Goal: Information Seeking & Learning: Learn about a topic

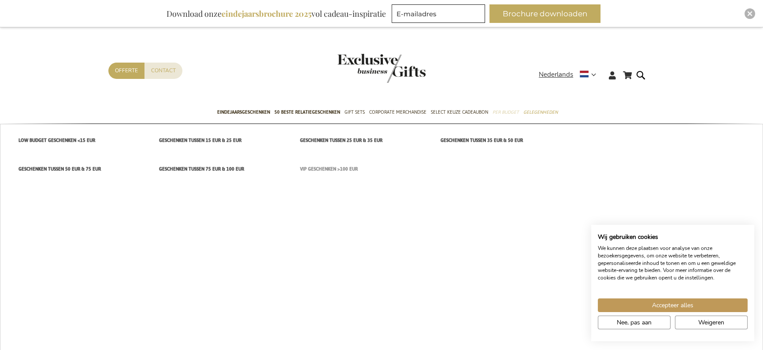
click at [317, 167] on span "VIP Geschenken >100 EUR" at bounding box center [329, 168] width 58 height 9
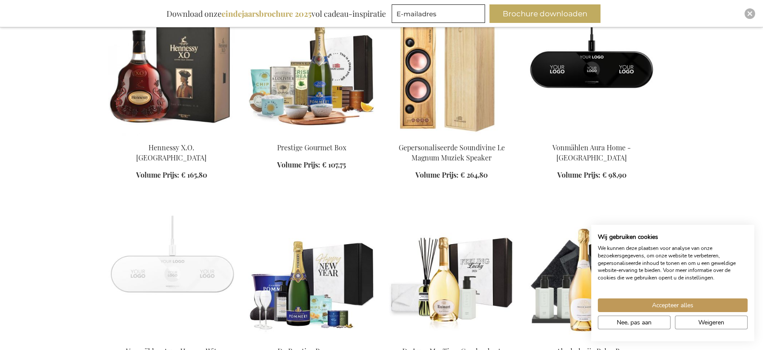
scroll to position [420, 0]
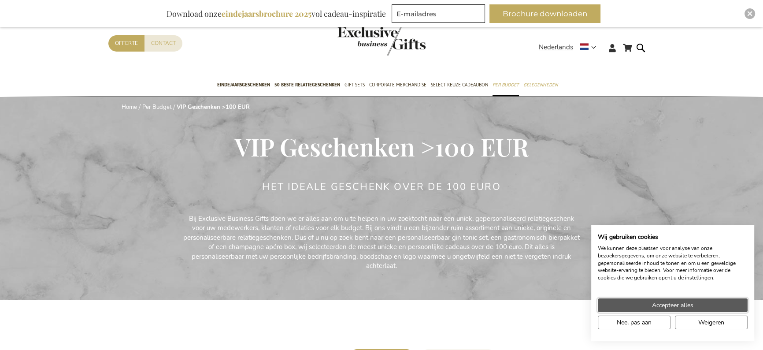
click at [705, 301] on button "Accepteer alles" at bounding box center [673, 305] width 150 height 14
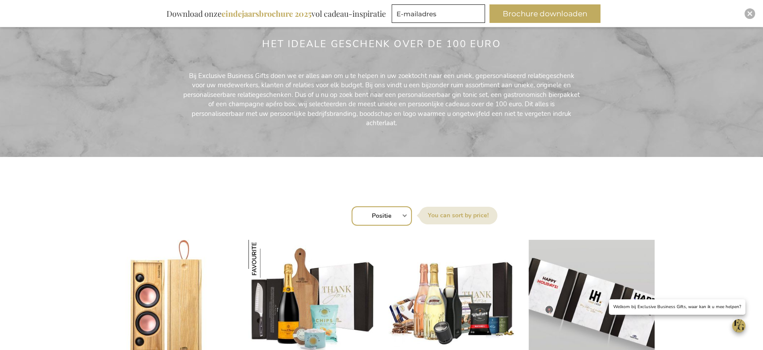
scroll to position [192, 0]
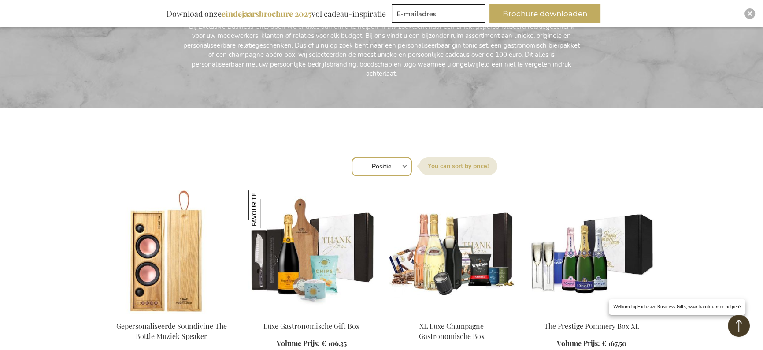
click at [407, 165] on select "Positie Best Sellers Meest bekeken Nieuw Biggest Saving Price: low to high Pric…" at bounding box center [382, 166] width 60 height 19
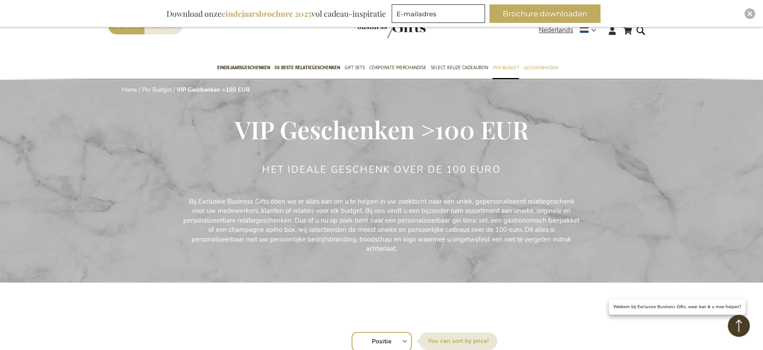
scroll to position [0, 0]
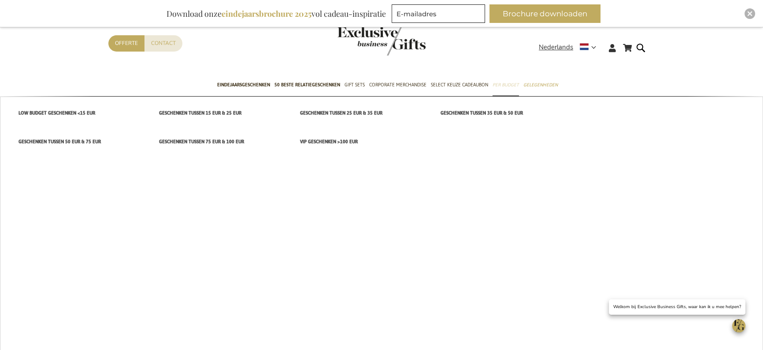
click at [502, 89] on link "Per Budget" at bounding box center [506, 85] width 26 height 22
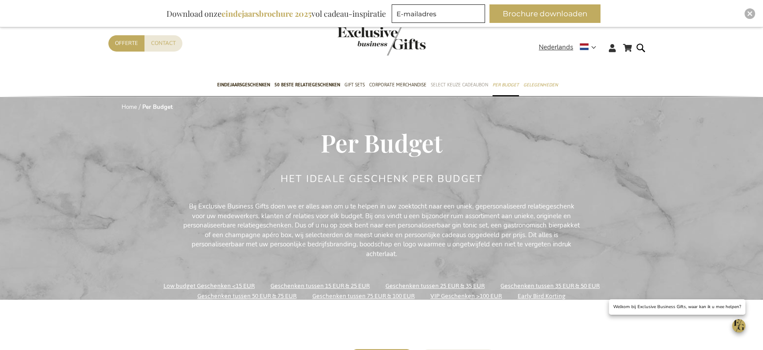
click at [464, 83] on span "Select Keuze Cadeaubon" at bounding box center [459, 84] width 57 height 9
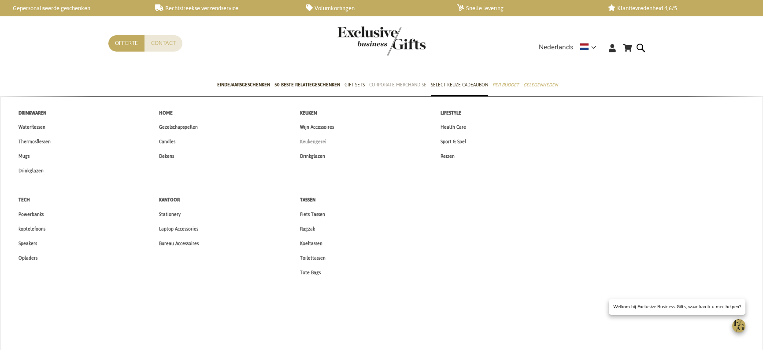
click at [310, 140] on span "Keukengerei" at bounding box center [313, 141] width 26 height 9
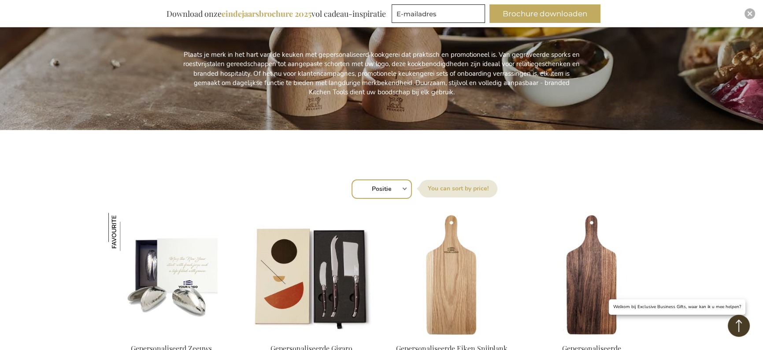
scroll to position [167, 0]
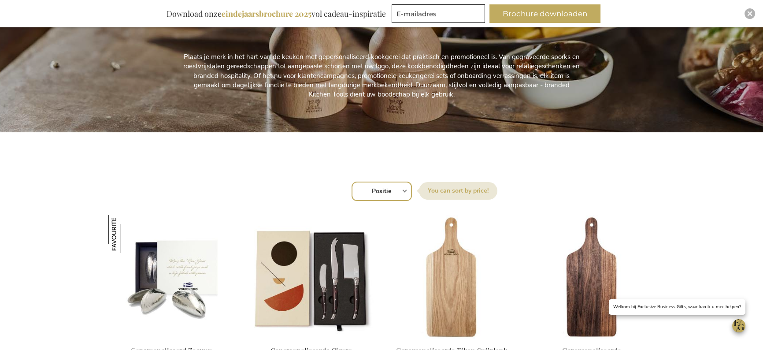
click at [398, 190] on select "Positie Best Sellers Meest bekeken Nieuw Biggest Saving Price: low to high Pric…" at bounding box center [382, 191] width 60 height 19
select select "price_desc"
click at [352, 182] on select "Positie Best Sellers Meest bekeken Nieuw Biggest Saving Price: low to high Pric…" at bounding box center [382, 191] width 60 height 19
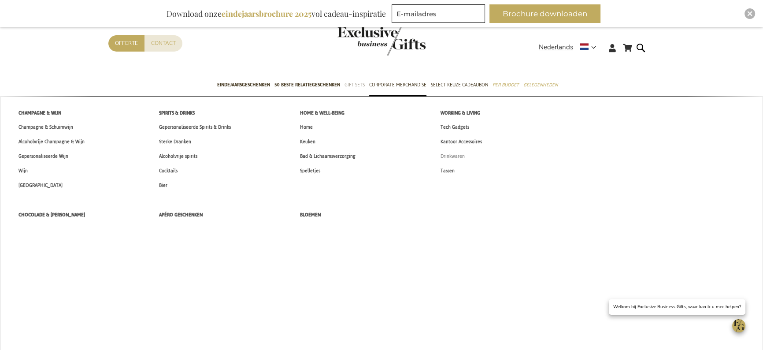
click at [456, 154] on span "Drinkwaren" at bounding box center [453, 156] width 24 height 9
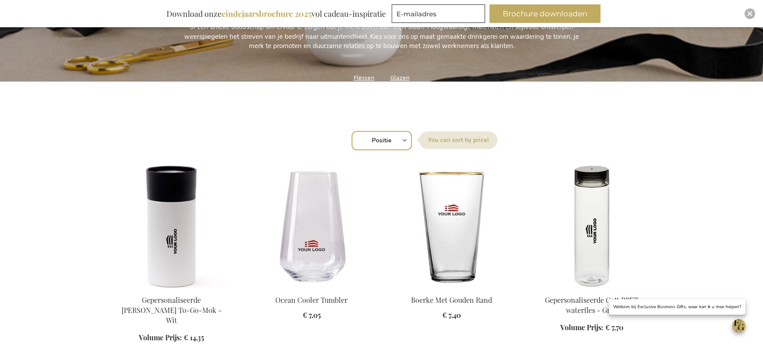
scroll to position [233, 0]
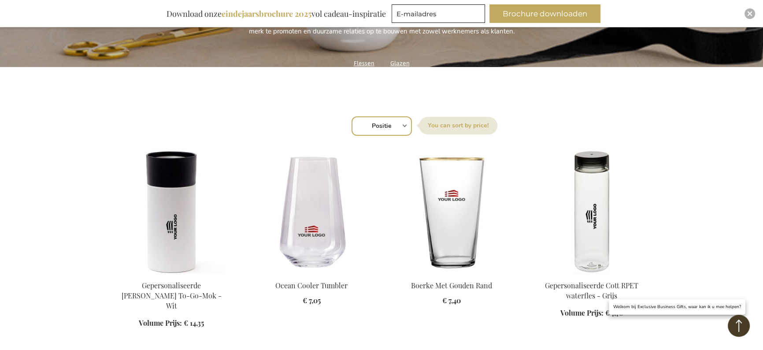
click at [388, 123] on select "Positie Best Sellers Meest bekeken Nieuw Biggest Saving Price: low to high Pric…" at bounding box center [382, 125] width 60 height 19
select select "price_desc"
click at [352, 116] on select "Positie Best Sellers Meest bekeken Nieuw Biggest Saving Price: low to high Pric…" at bounding box center [382, 125] width 60 height 19
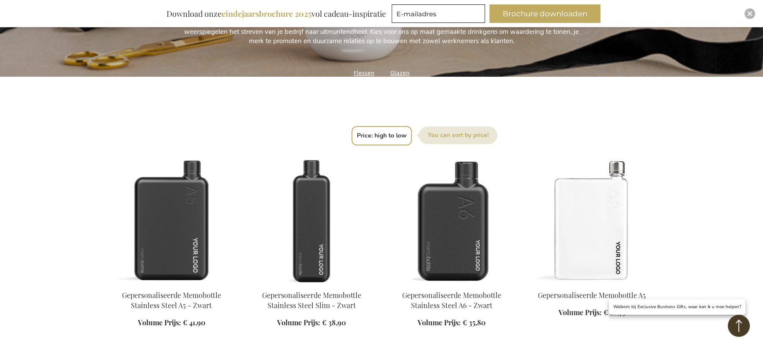
scroll to position [264, 0]
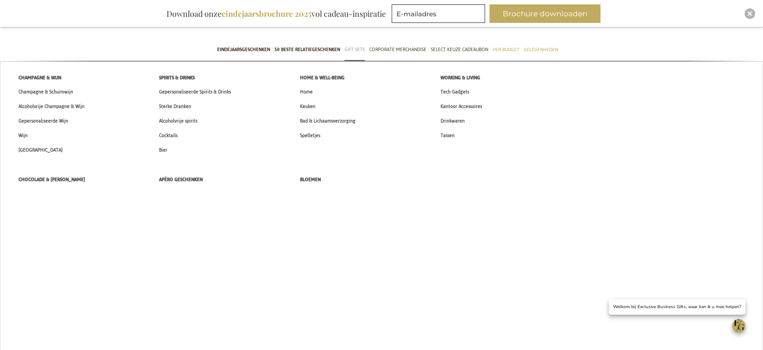
scroll to position [32, 0]
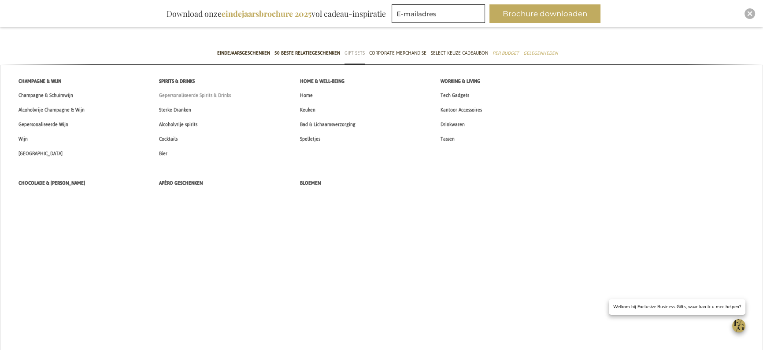
click at [204, 93] on span "Gepersonaliseerde Spirits & Drinks" at bounding box center [195, 95] width 72 height 9
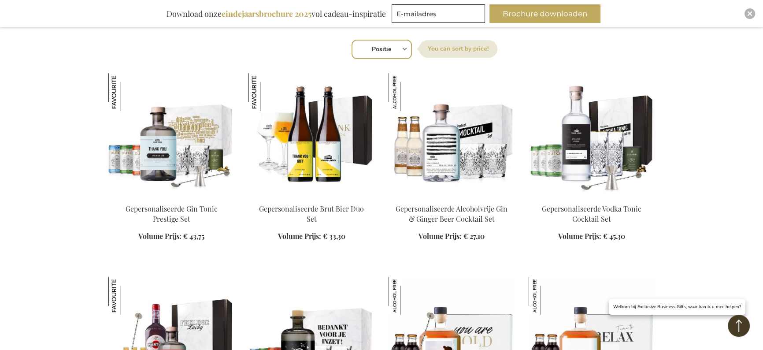
scroll to position [299, 0]
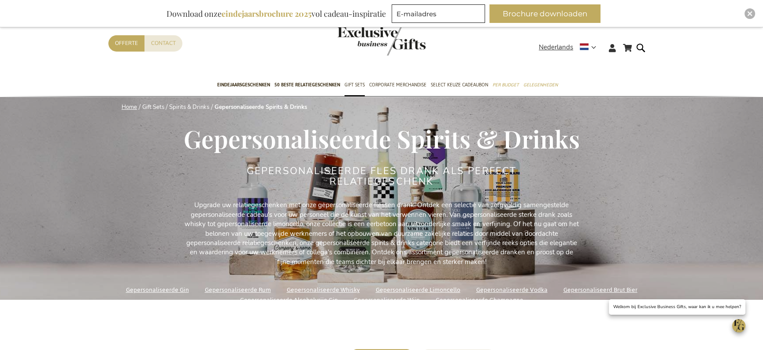
click at [126, 104] on link "Home" at bounding box center [129, 107] width 15 height 8
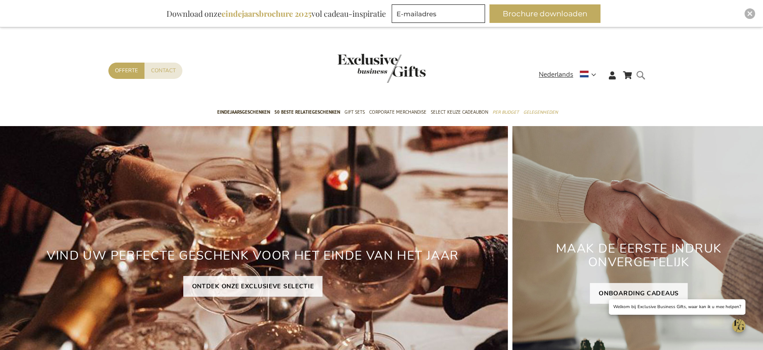
click at [641, 74] on form "Search Search" at bounding box center [643, 82] width 9 height 25
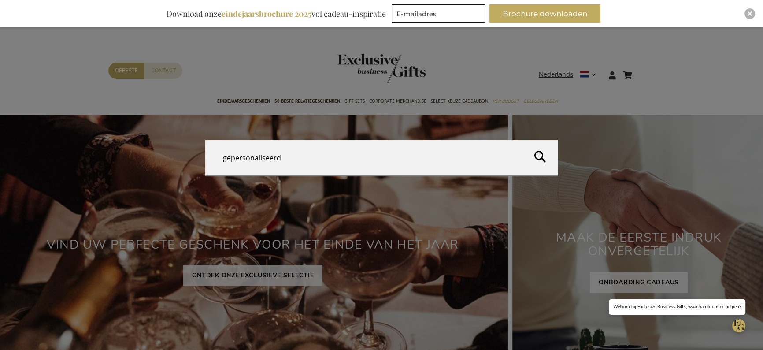
drag, startPoint x: 537, startPoint y: 159, endPoint x: 536, endPoint y: 163, distance: 4.5
click at [536, 162] on button "Search" at bounding box center [643, 160] width 241 height 40
type input "gepersonaliseerd"
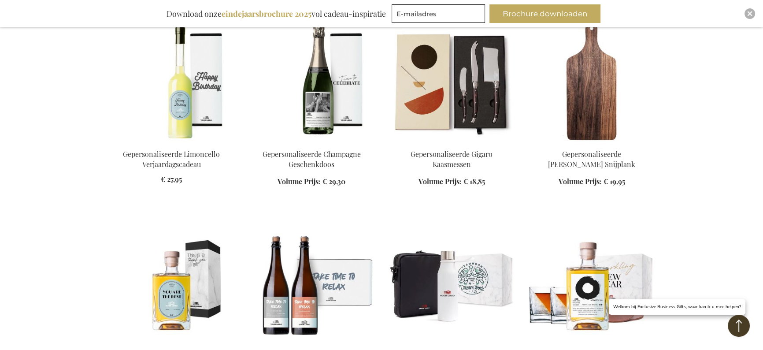
scroll to position [652, 0]
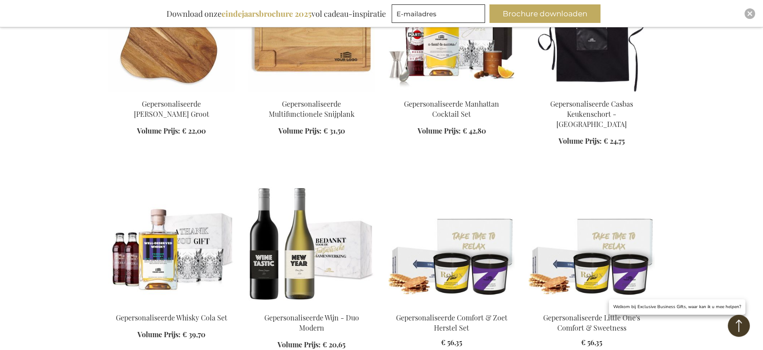
scroll to position [2324, 0]
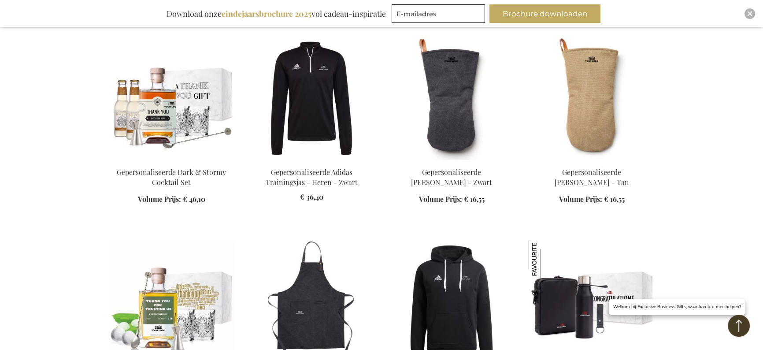
scroll to position [4867, 0]
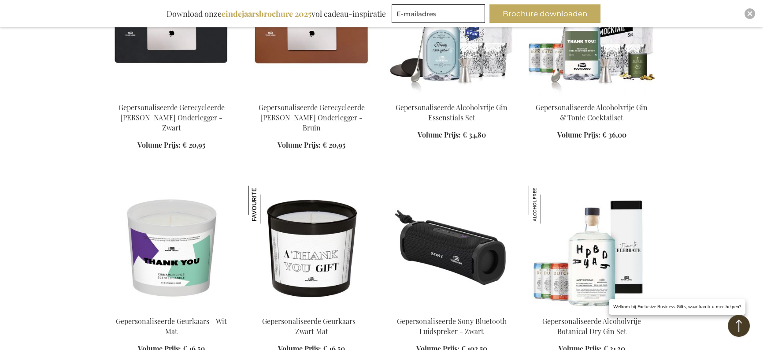
scroll to position [5674, 0]
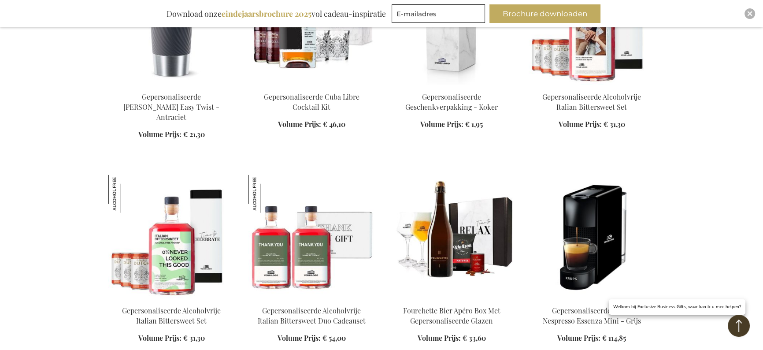
scroll to position [6826, 0]
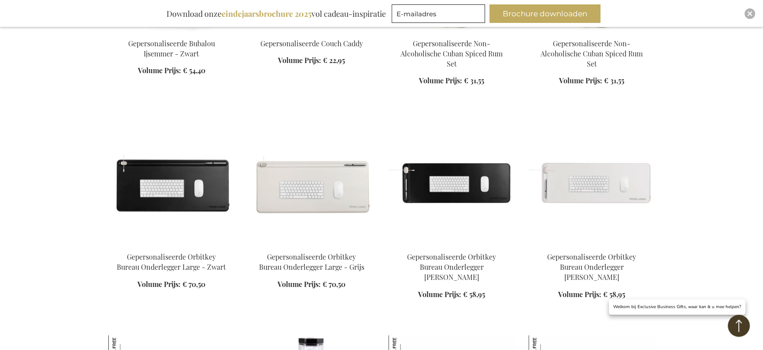
scroll to position [10266, 0]
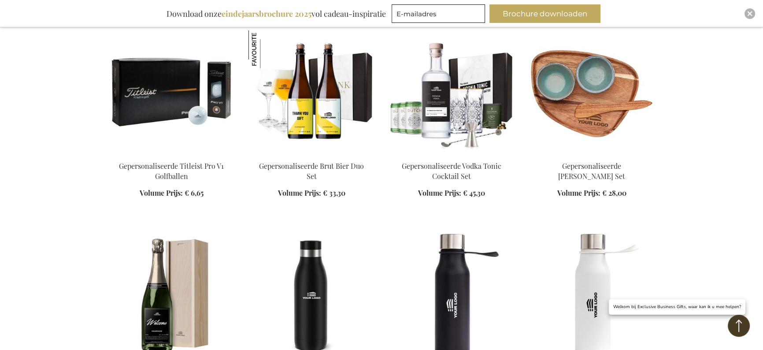
scroll to position [3791, 0]
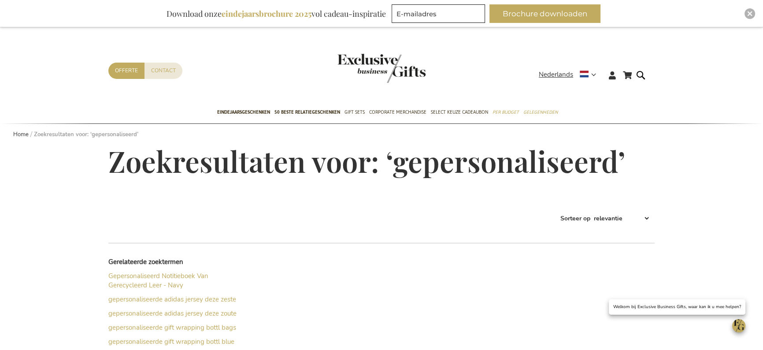
click at [617, 213] on select "Best Sellers Meest bekeken Nieuw Biggest Saving Price: low to high Price: high …" at bounding box center [621, 218] width 58 height 14
click at [643, 81] on form "Search gepersonaliseerd Search" at bounding box center [643, 82] width 9 height 25
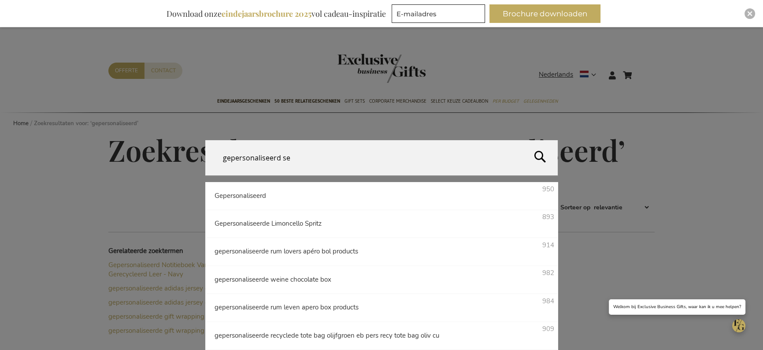
type input "gepersonaliseerd set"
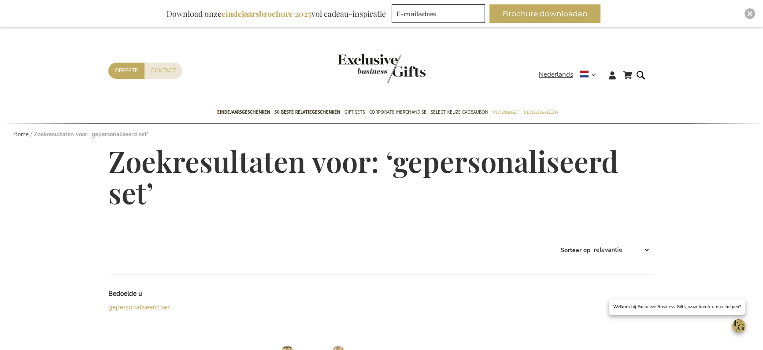
click at [606, 253] on select "Best Sellers Meest bekeken Nieuw Biggest Saving Price: low to high Price: high …" at bounding box center [621, 250] width 58 height 14
select select "price_desc"
click at [592, 243] on select "Best Sellers Meest bekeken Nieuw Biggest Saving Price: low to high Price: high …" at bounding box center [621, 250] width 58 height 14
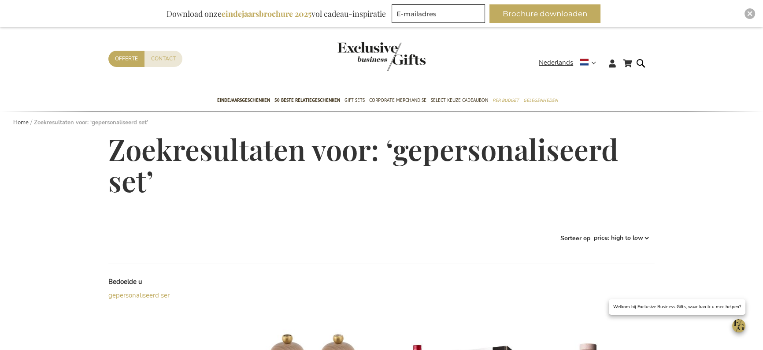
scroll to position [174, 0]
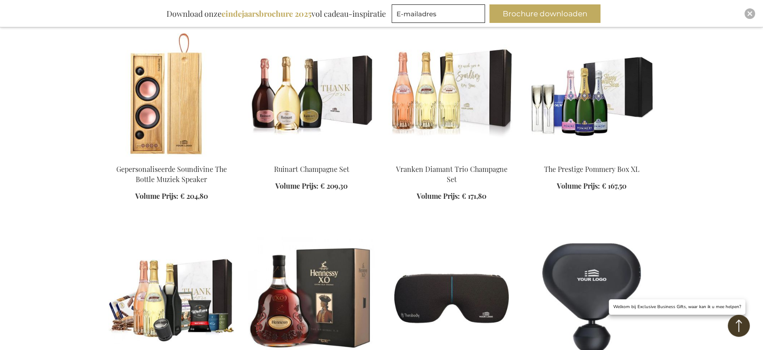
scroll to position [516, 0]
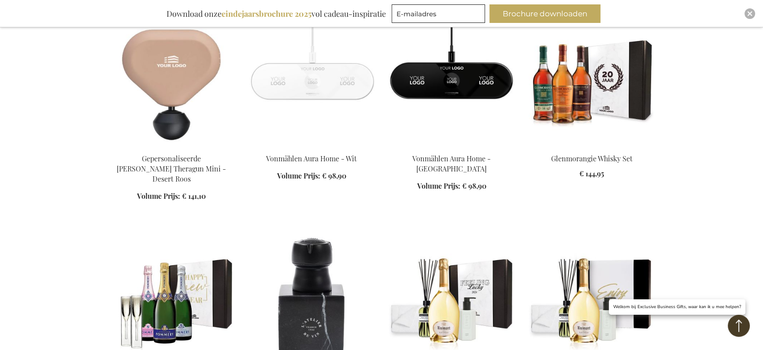
scroll to position [1350, 0]
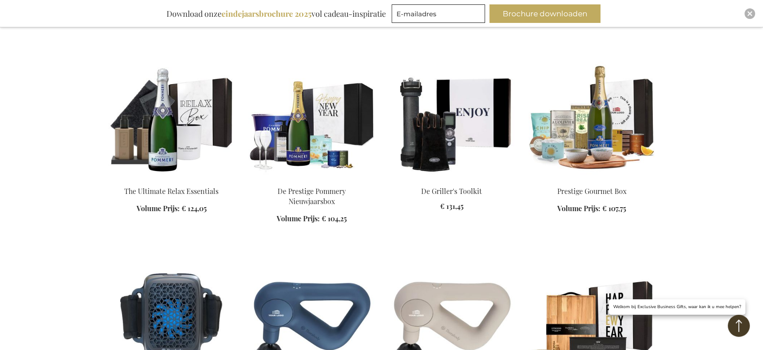
scroll to position [1486, 0]
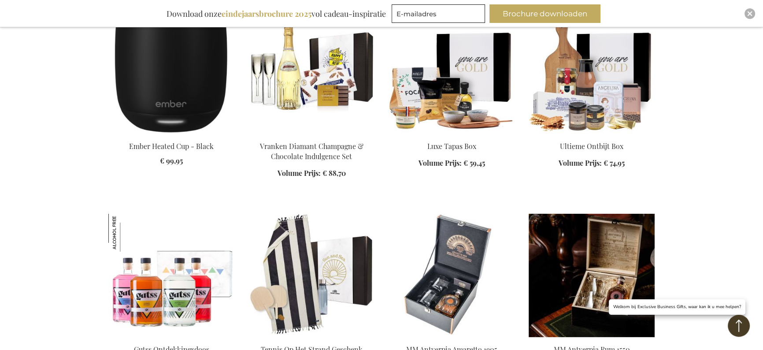
scroll to position [3230, 0]
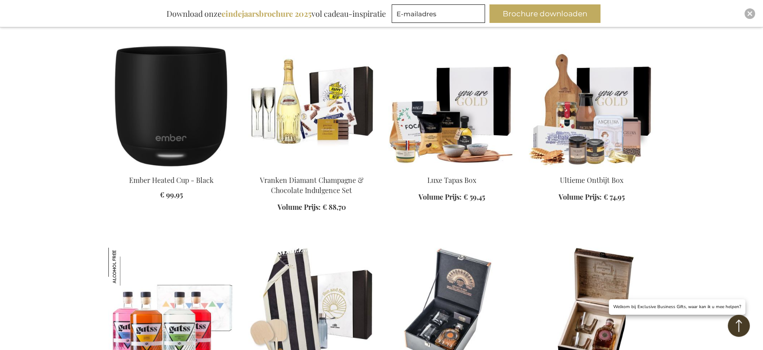
scroll to position [3081, 0]
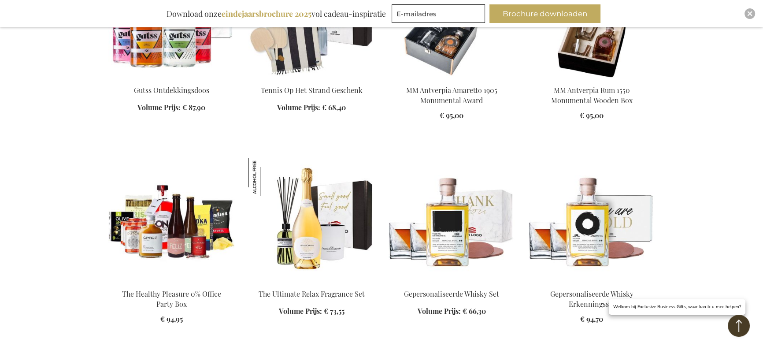
scroll to position [3655, 0]
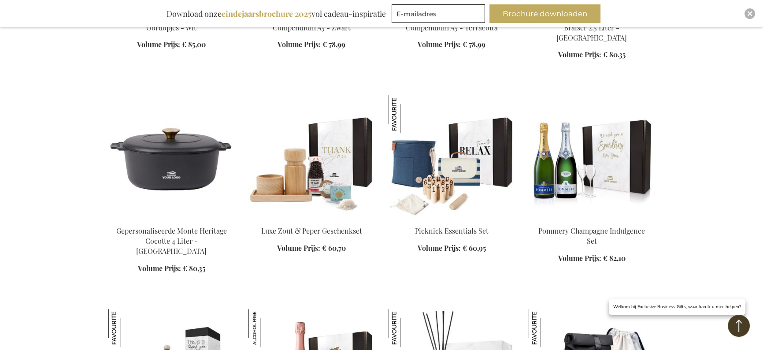
scroll to position [4577, 0]
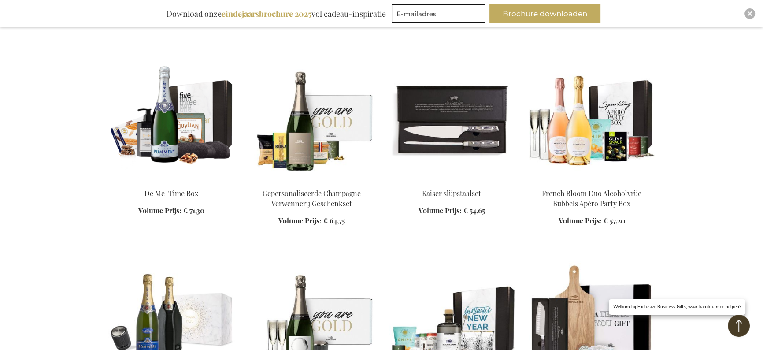
scroll to position [5905, 0]
